Goal: Information Seeking & Learning: Learn about a topic

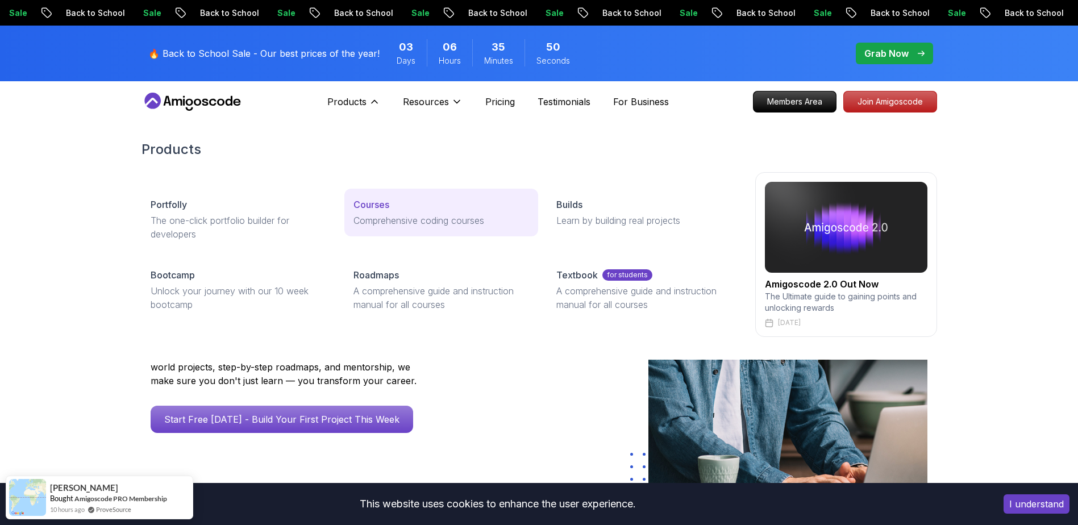
click at [381, 201] on p "Courses" at bounding box center [371, 205] width 36 height 14
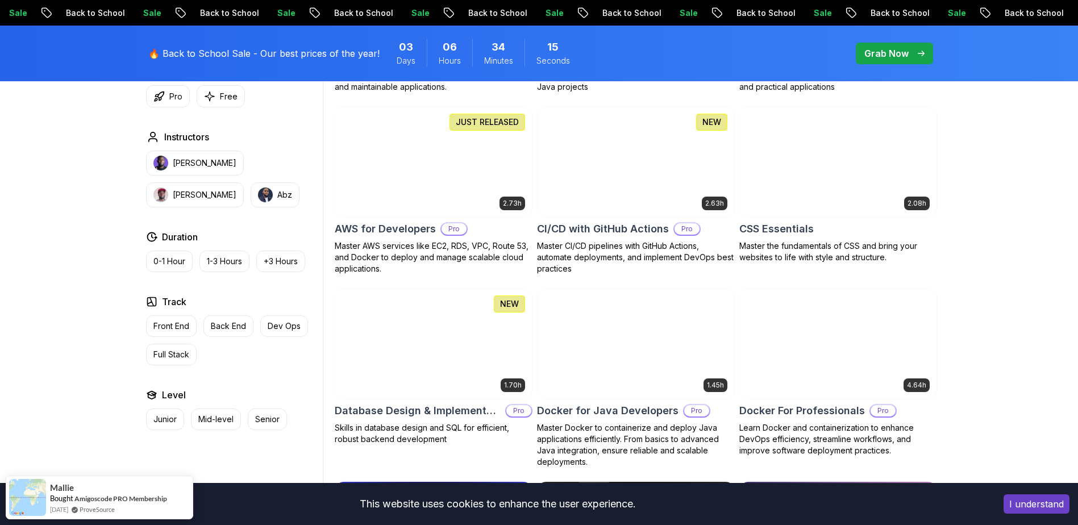
scroll to position [852, 0]
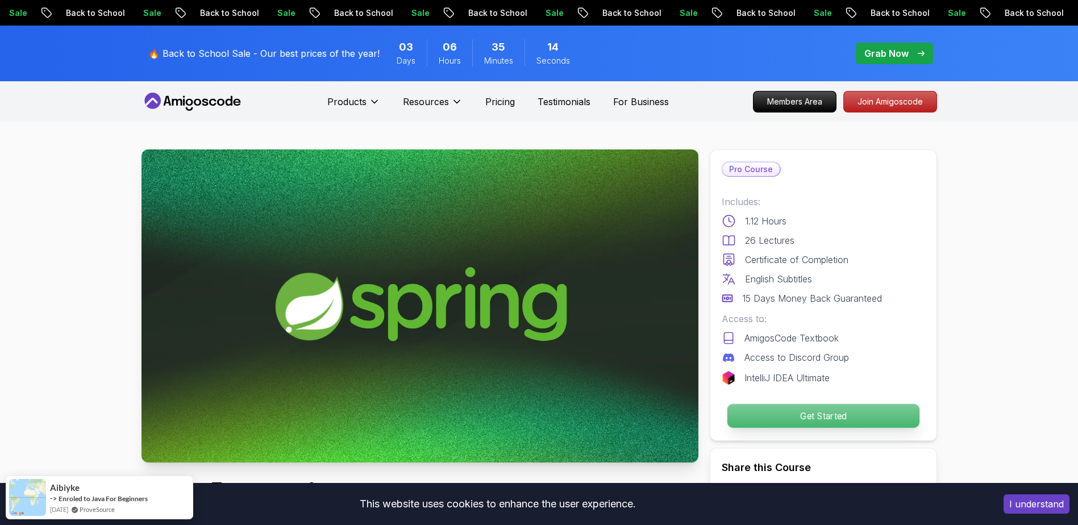
click at [819, 413] on p "Get Started" at bounding box center [823, 416] width 192 height 24
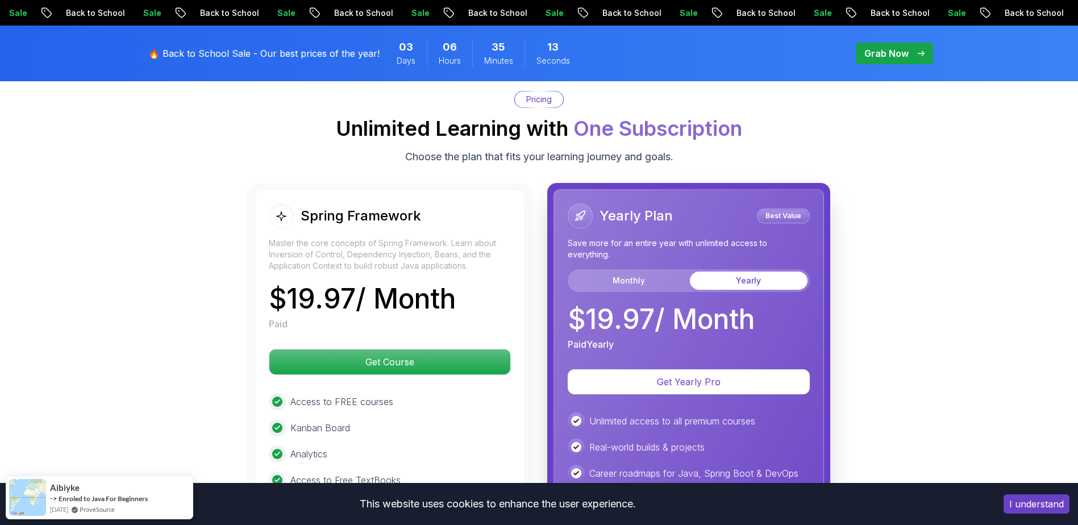
scroll to position [1978, 0]
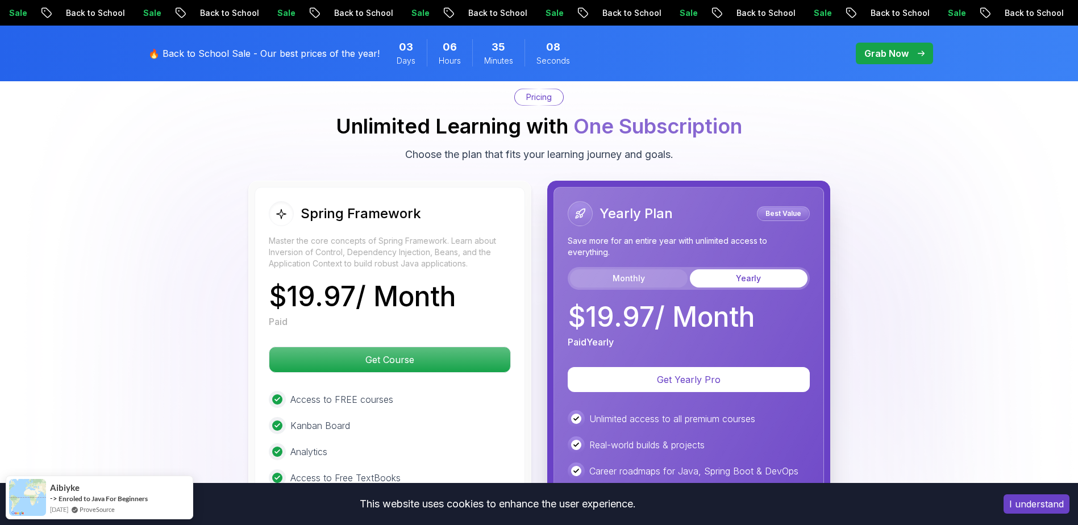
click at [642, 269] on button "Monthly" at bounding box center [629, 278] width 118 height 18
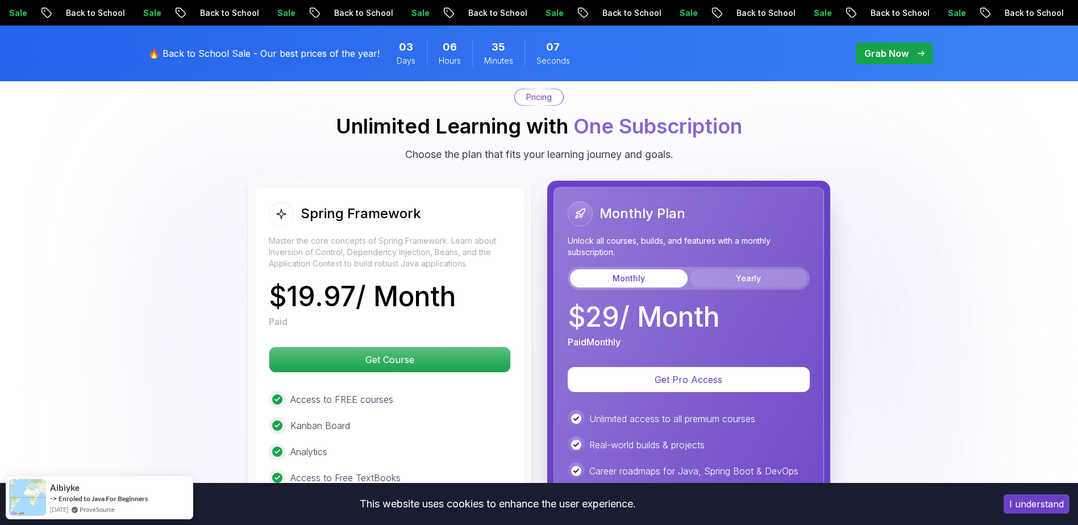
click at [705, 269] on button "Yearly" at bounding box center [749, 278] width 118 height 18
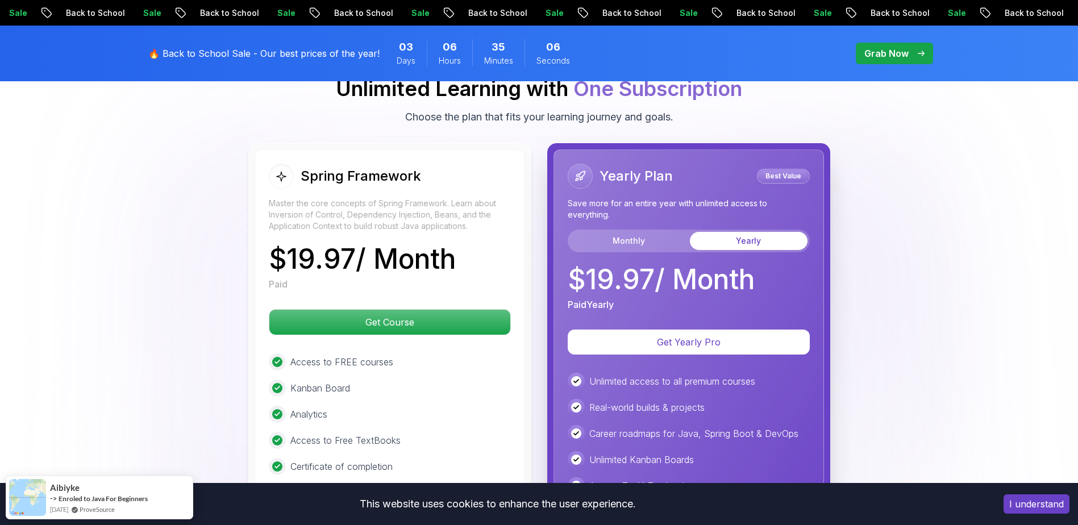
scroll to position [2035, 0]
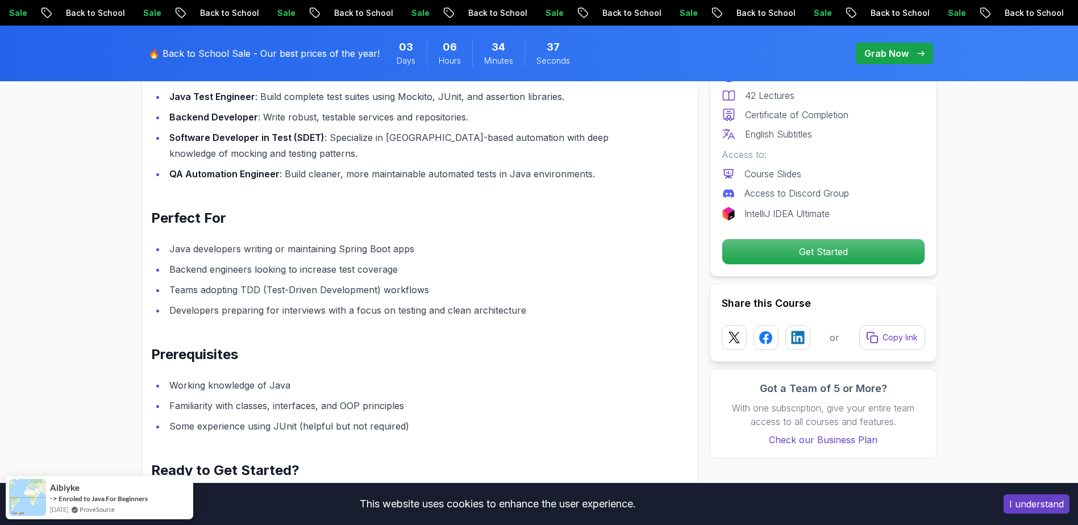
scroll to position [1420, 0]
